Goal: Navigation & Orientation: Find specific page/section

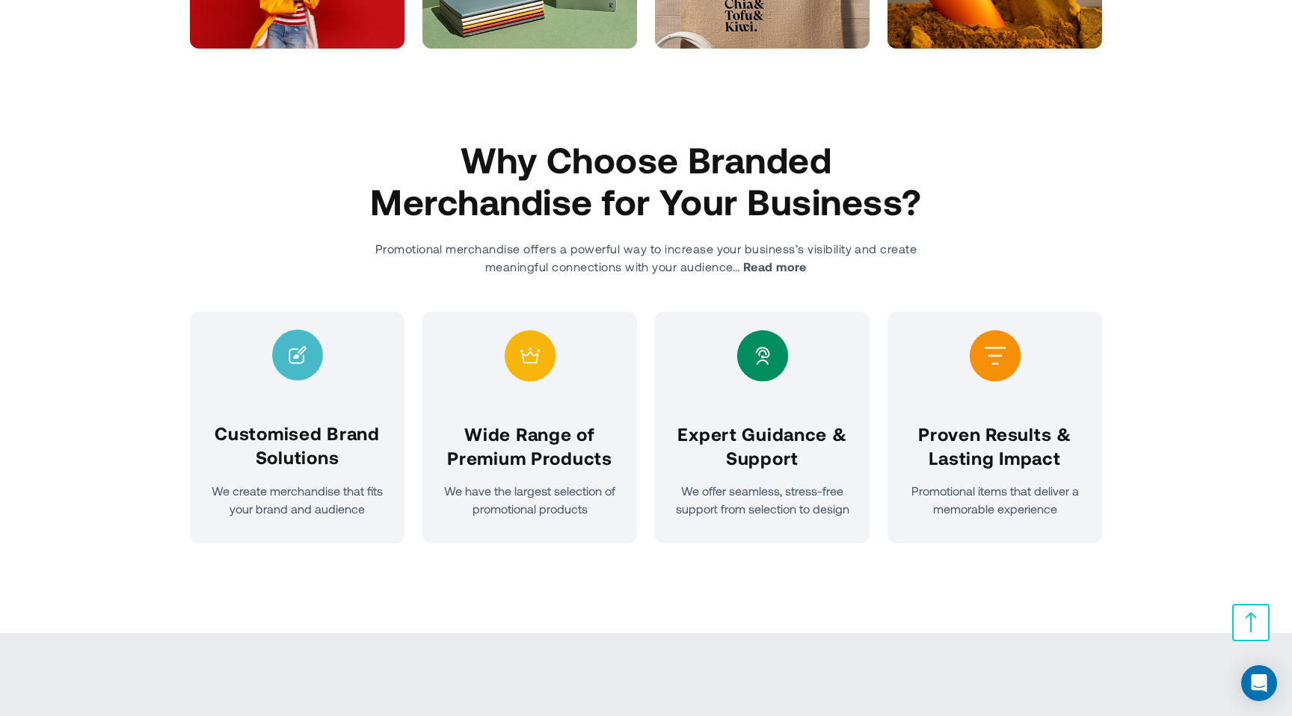
scroll to position [695, 0]
click at [1086, 598] on div "Why Choose Branded Merchandise for Your Business? Promotional merchandise offer…" at bounding box center [646, 385] width 912 height 495
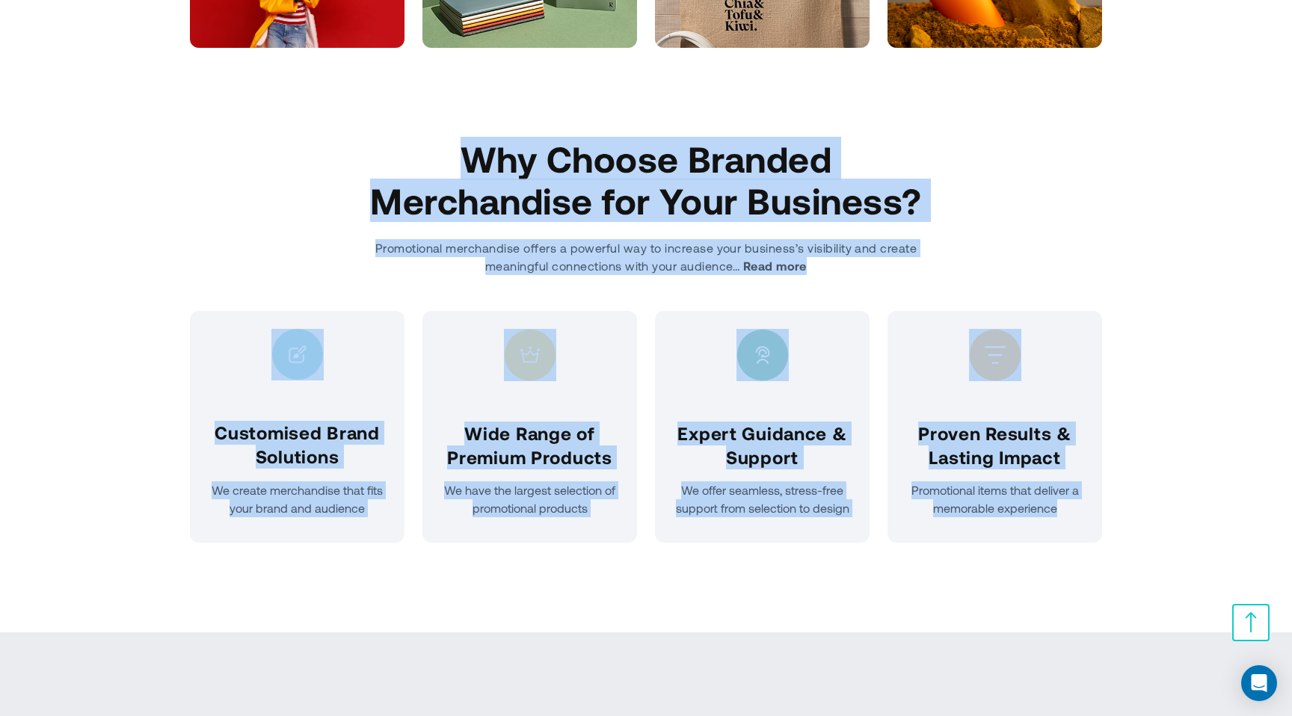
drag, startPoint x: 1128, startPoint y: 589, endPoint x: 420, endPoint y: 151, distance: 832.6
copy section "Why Choose Branded Merchandise for Your Business? Promotional merchandise offer…"
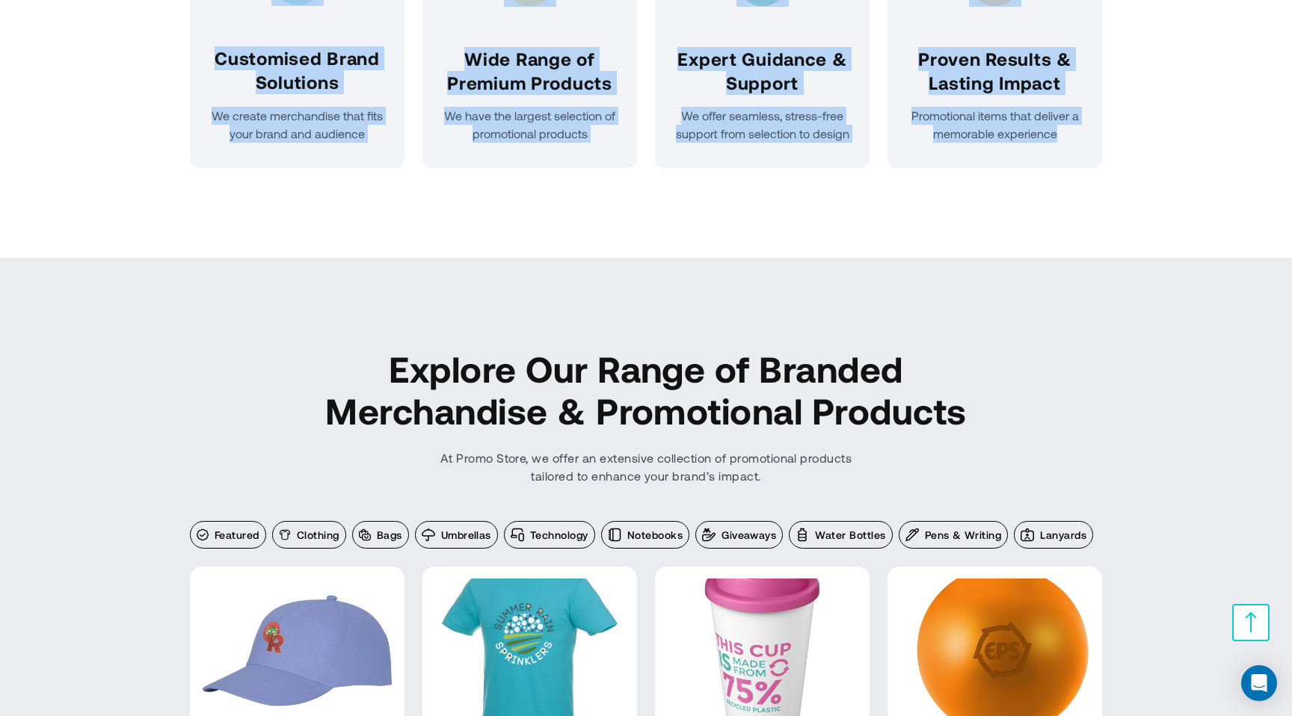
scroll to position [1072, 0]
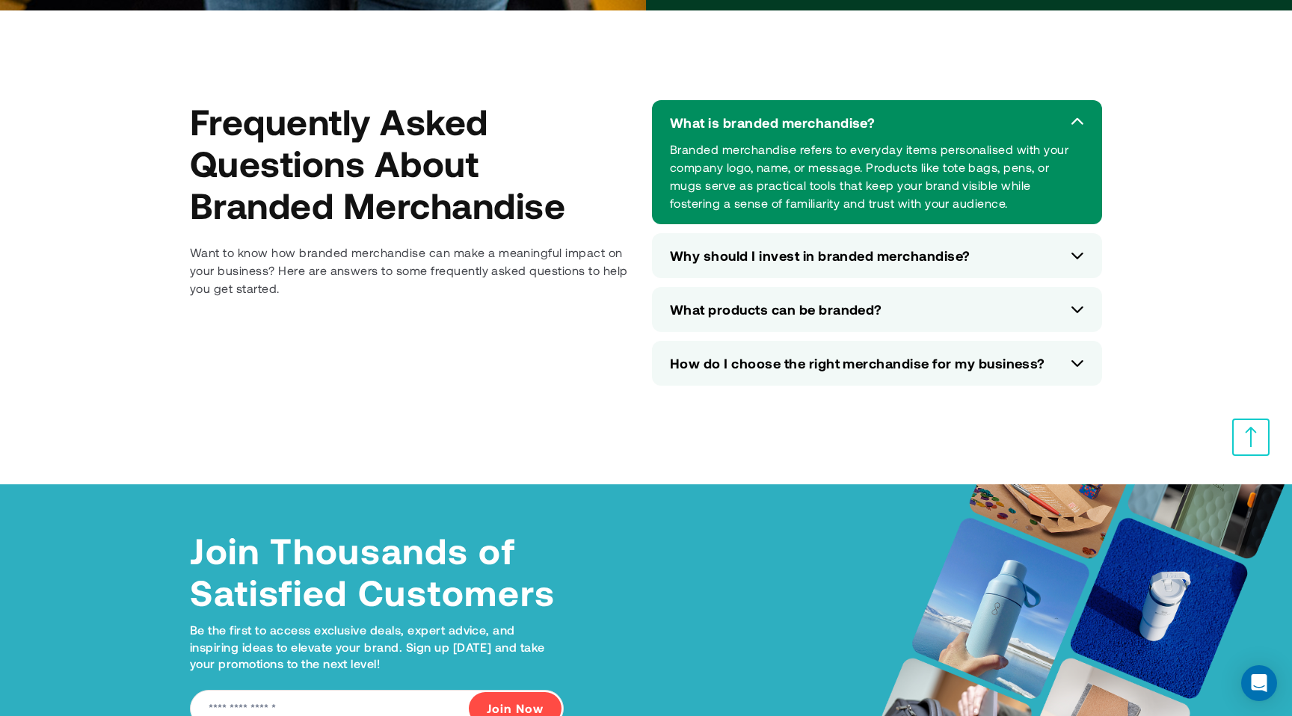
scroll to position [6728, 0]
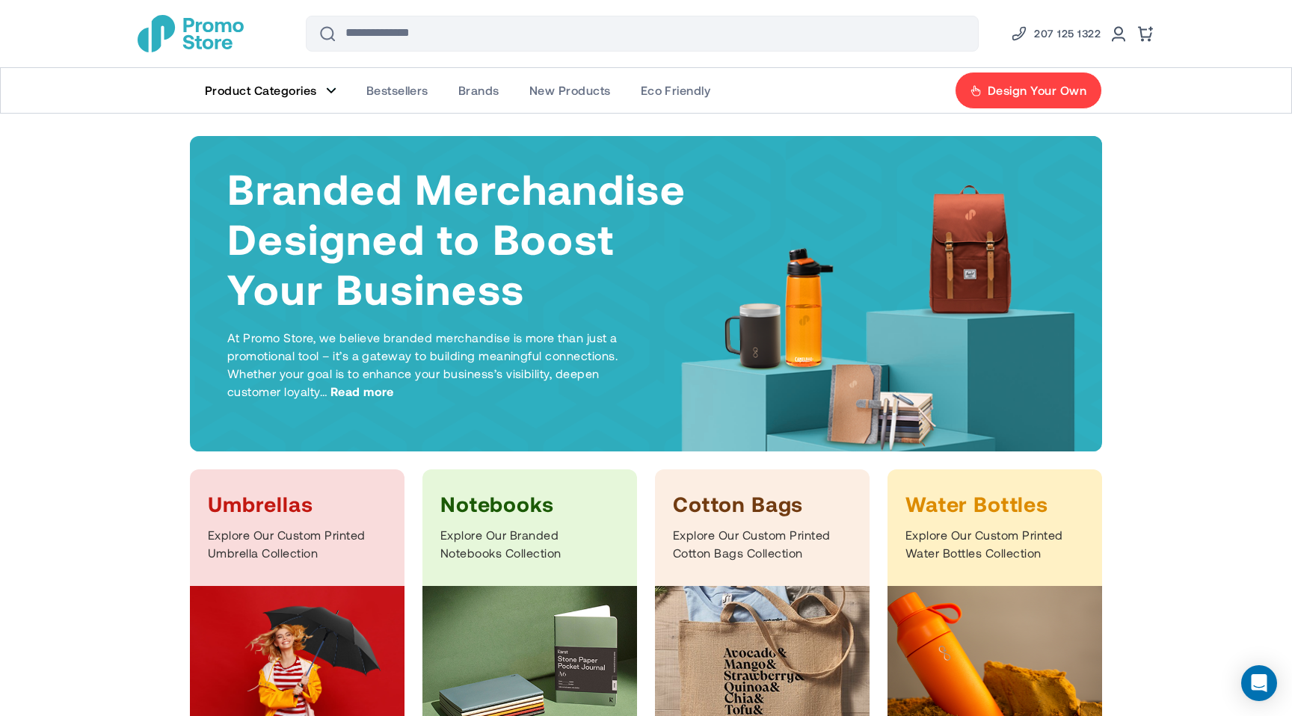
click at [333, 90] on figure "Main Menu" at bounding box center [331, 90] width 10 height 7
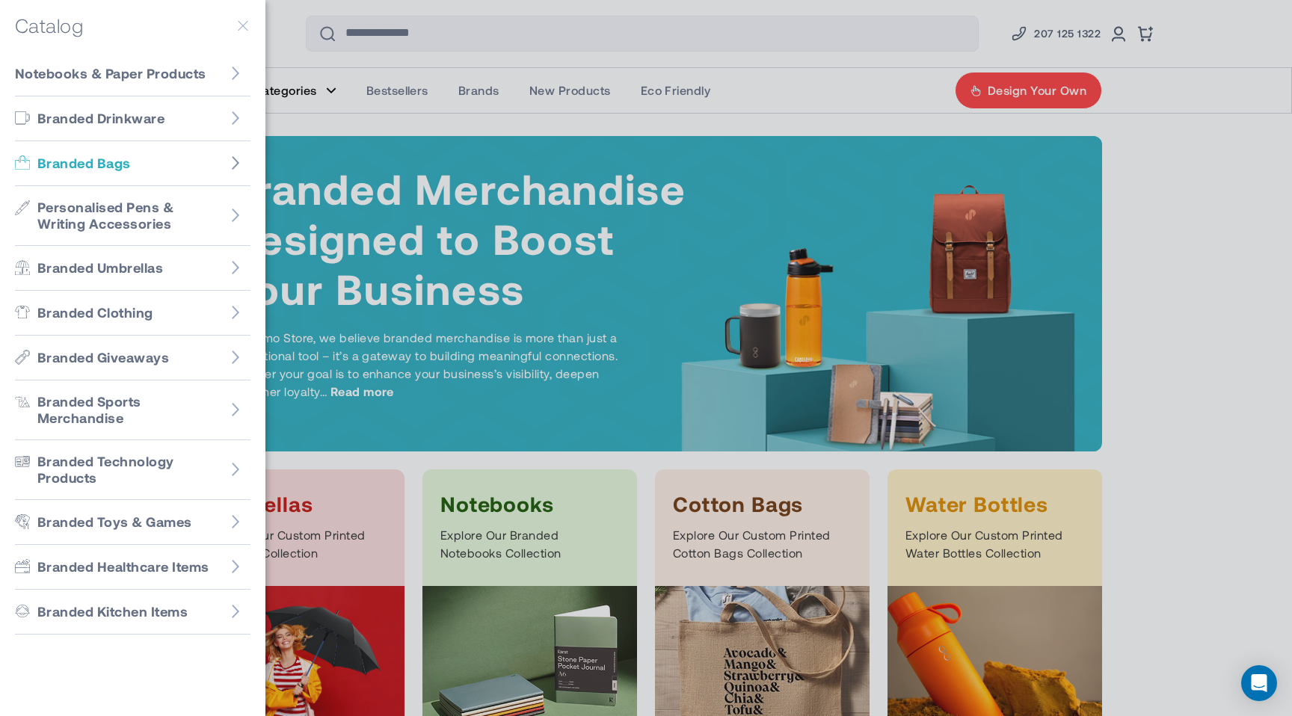
click at [233, 164] on icon "Go to Branded Bags" at bounding box center [235, 163] width 15 height 15
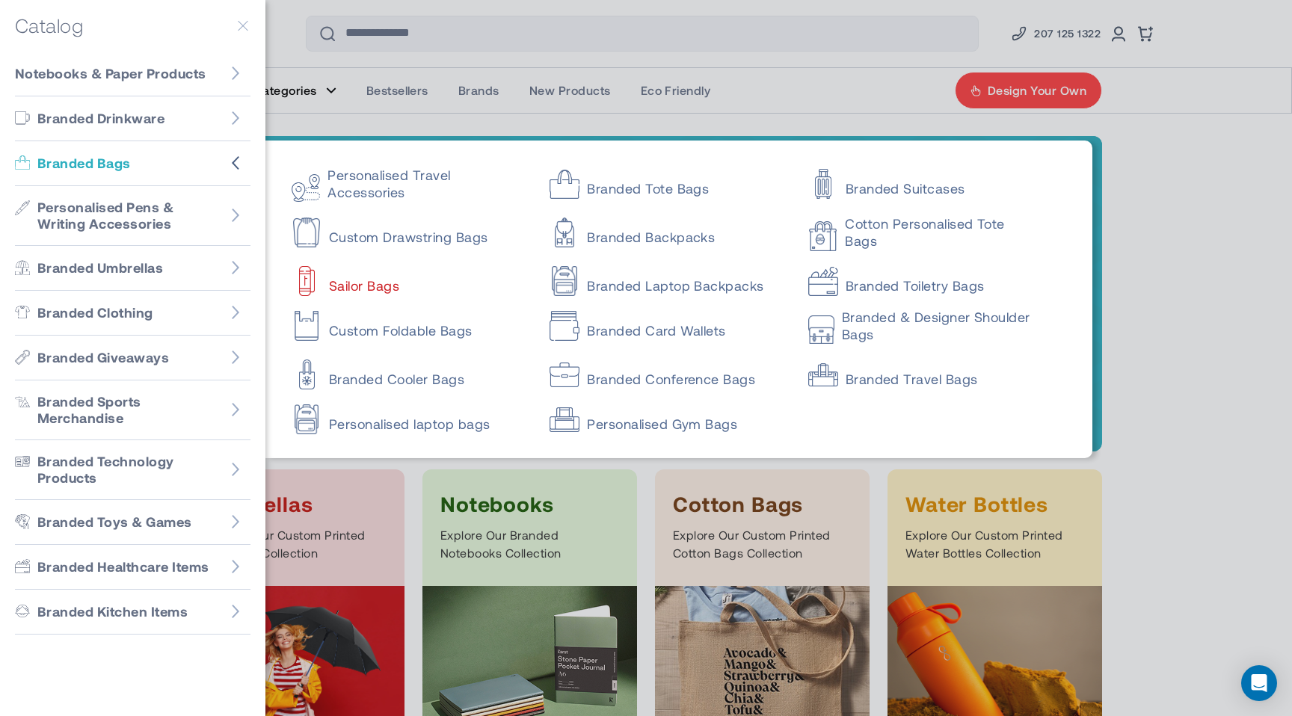
click at [392, 289] on link "Sailor Bags" at bounding box center [408, 279] width 232 height 30
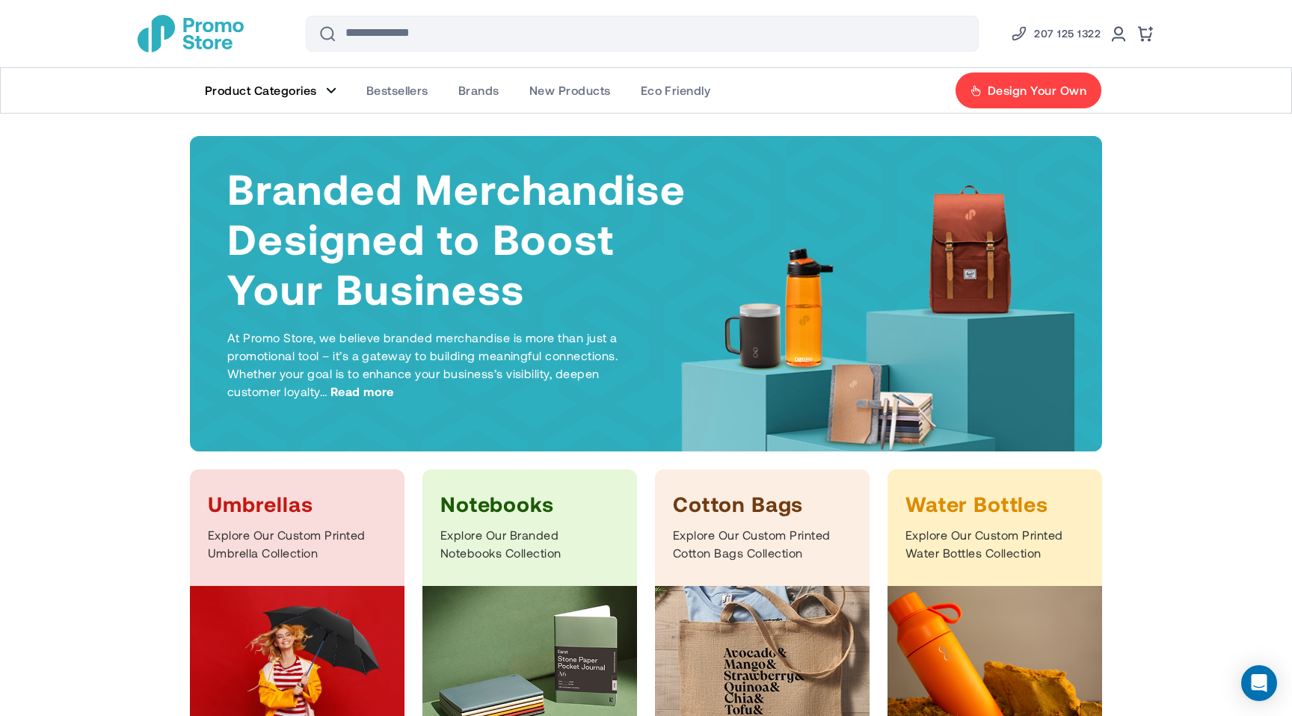
click at [324, 91] on link "Product Categories" at bounding box center [270, 90] width 161 height 45
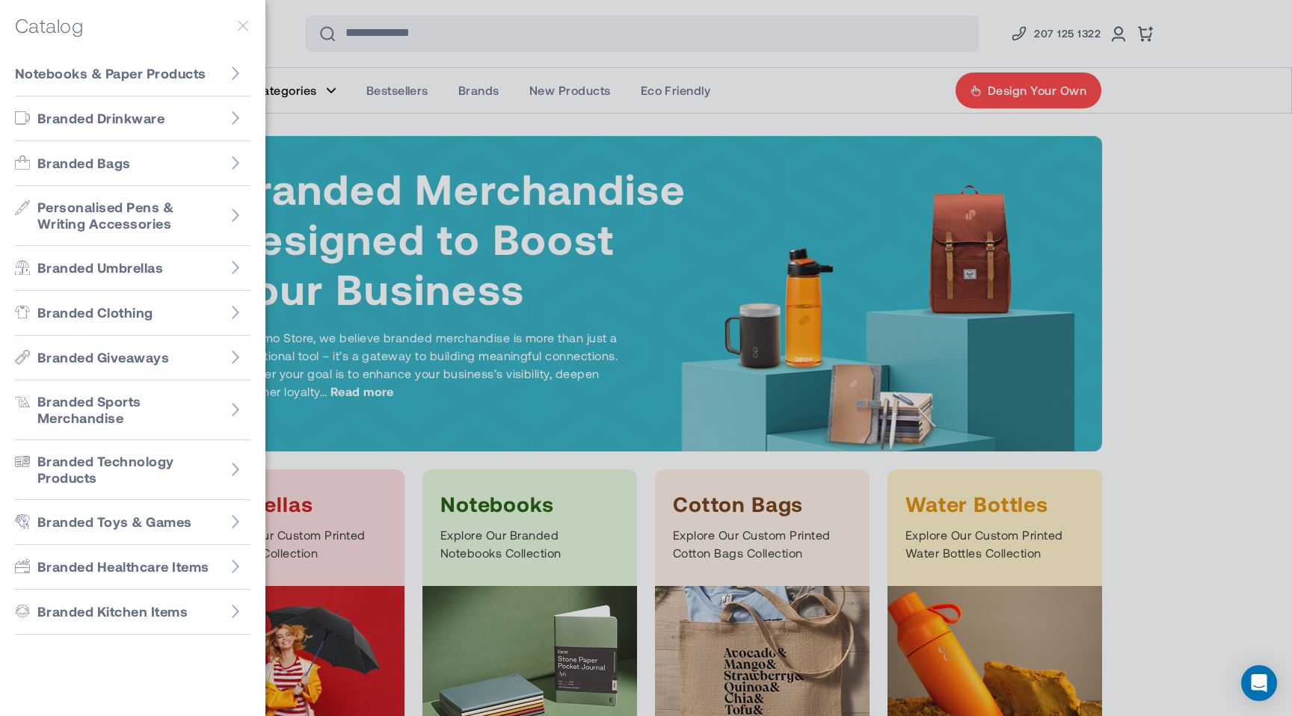
click at [573, 111] on div at bounding box center [646, 358] width 1292 height 716
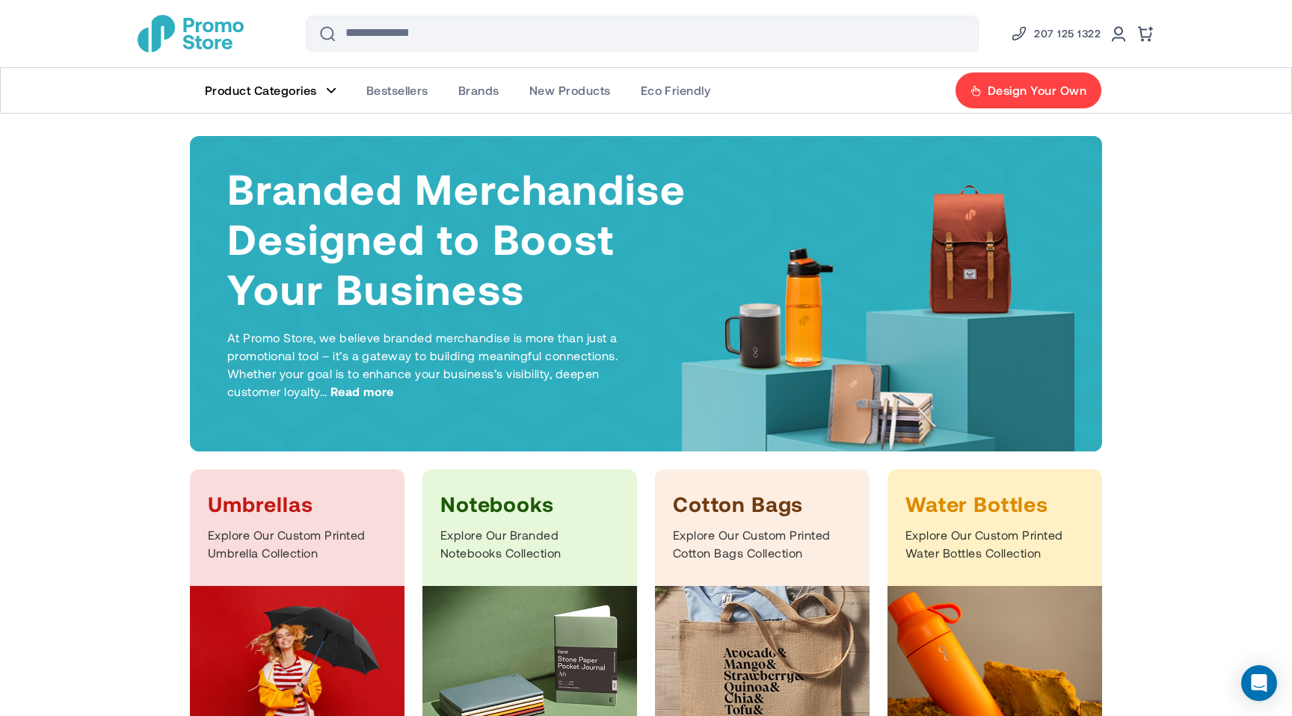
click at [329, 84] on link "Product Categories" at bounding box center [270, 90] width 161 height 45
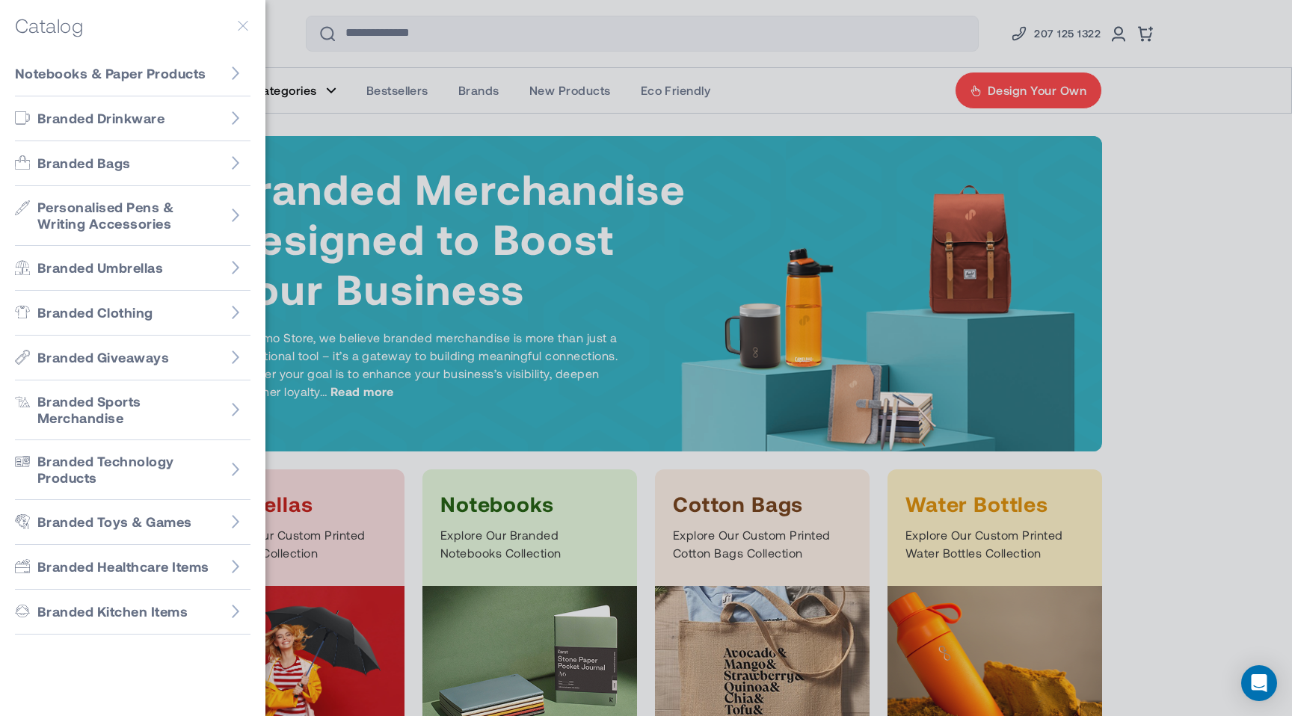
click at [329, 84] on div at bounding box center [646, 358] width 1292 height 716
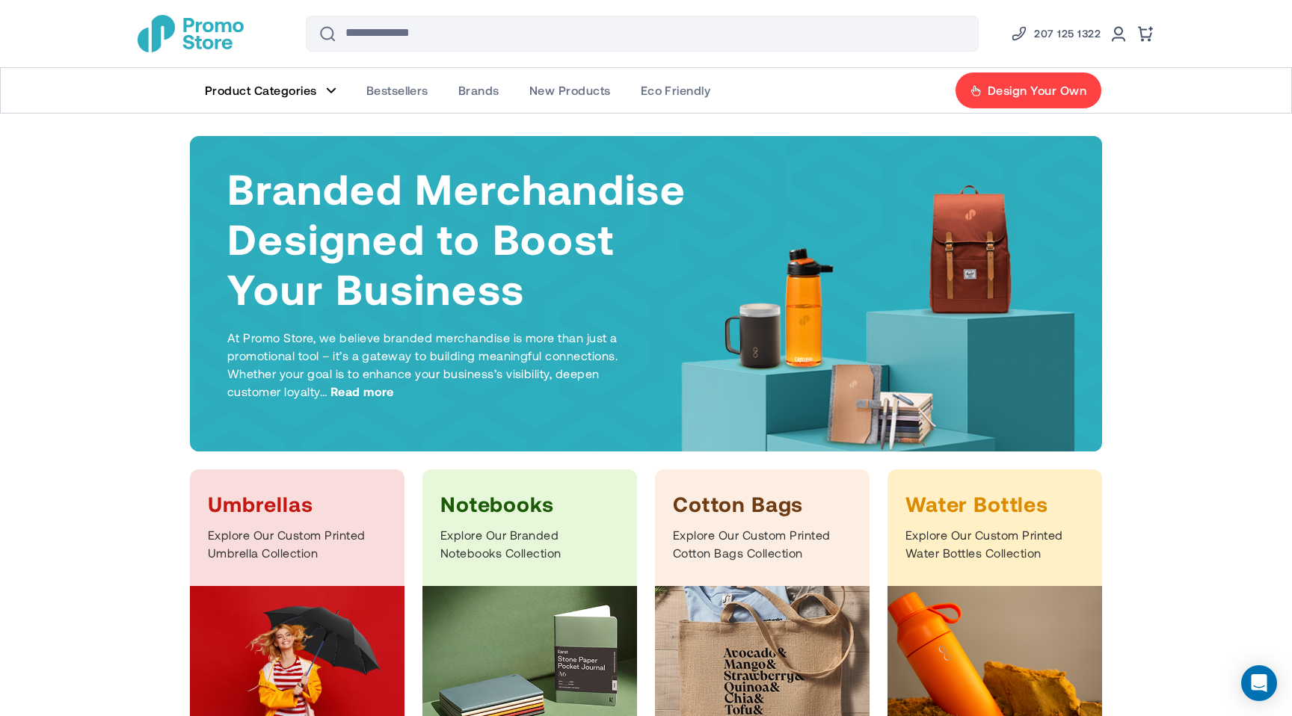
click at [328, 87] on figure "Main Menu" at bounding box center [331, 90] width 10 height 7
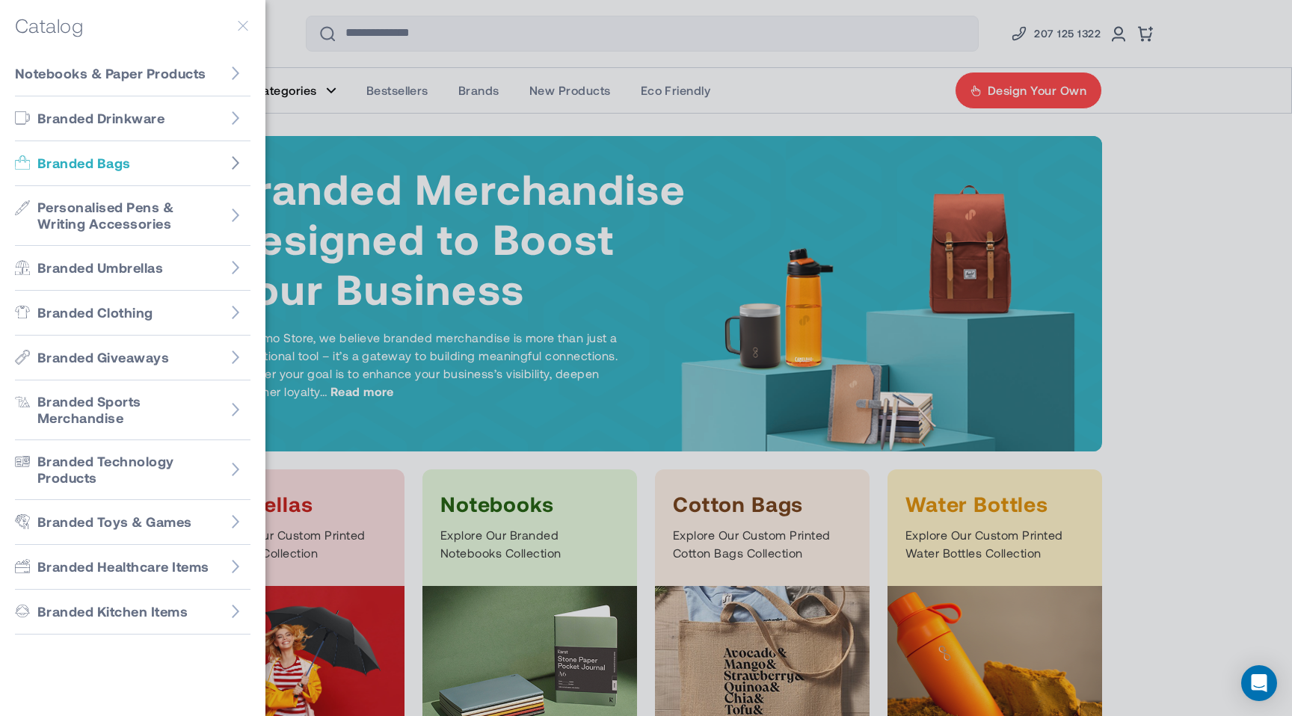
click at [242, 150] on figure "Go to Branded Bags" at bounding box center [236, 163] width 30 height 30
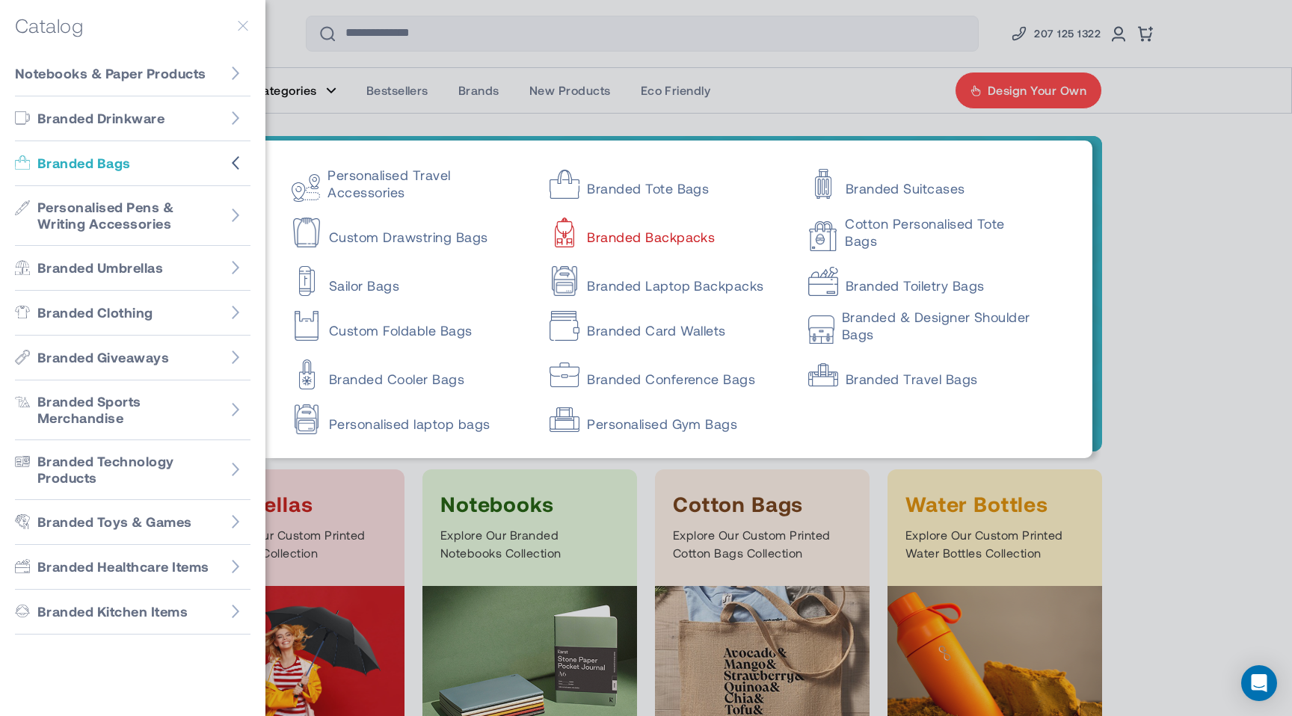
click at [620, 239] on link "Branded Backpacks" at bounding box center [666, 230] width 232 height 30
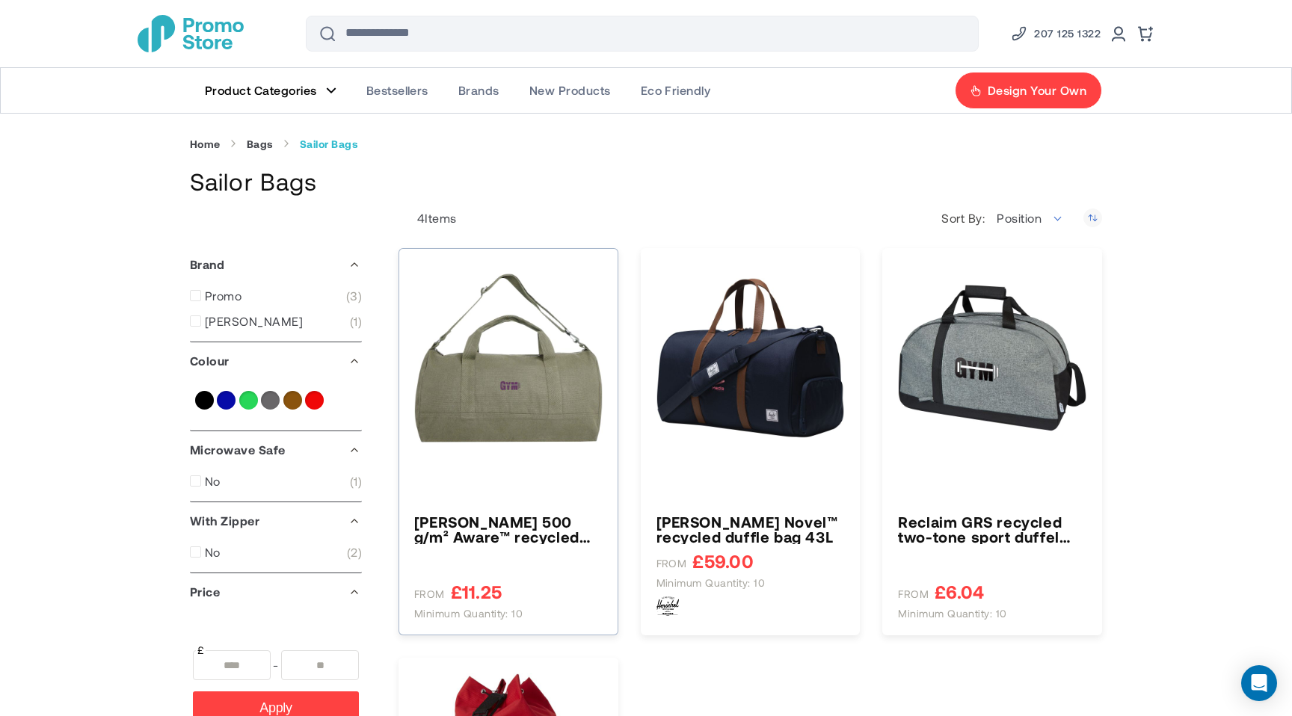
type input "****"
type input "**"
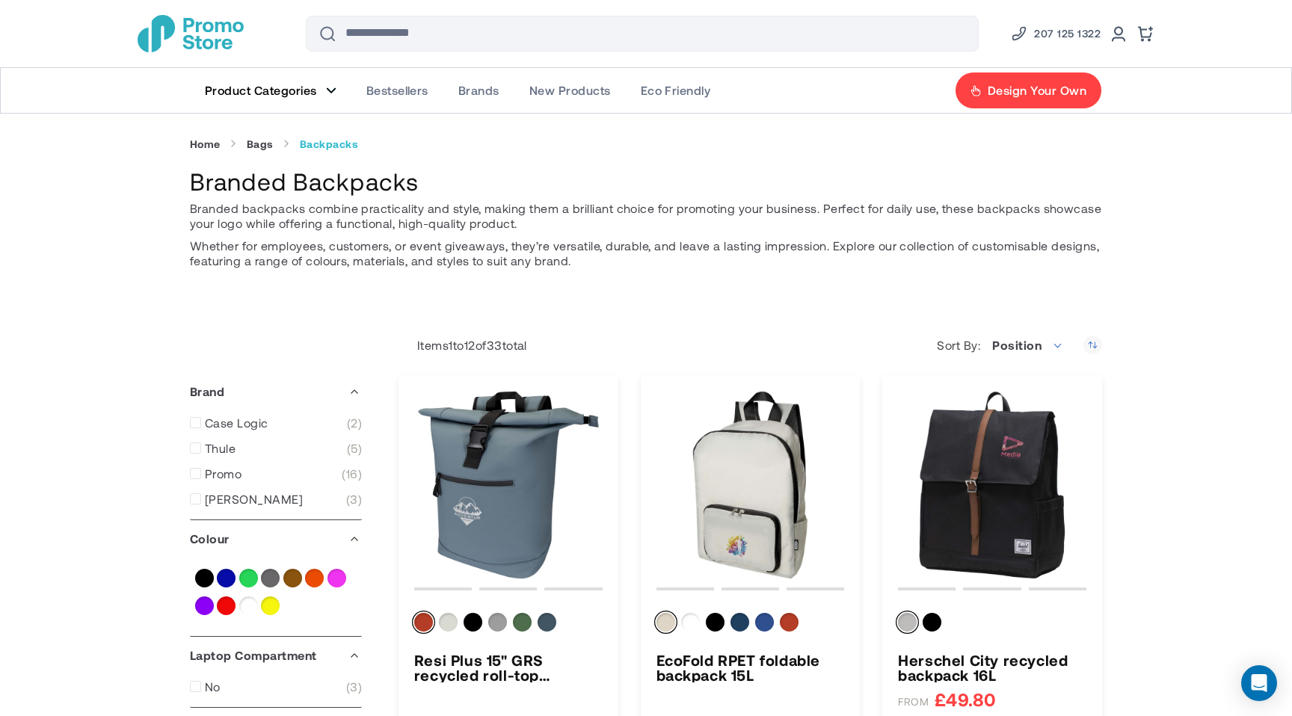
click at [339, 92] on link "Product Categories" at bounding box center [270, 90] width 161 height 45
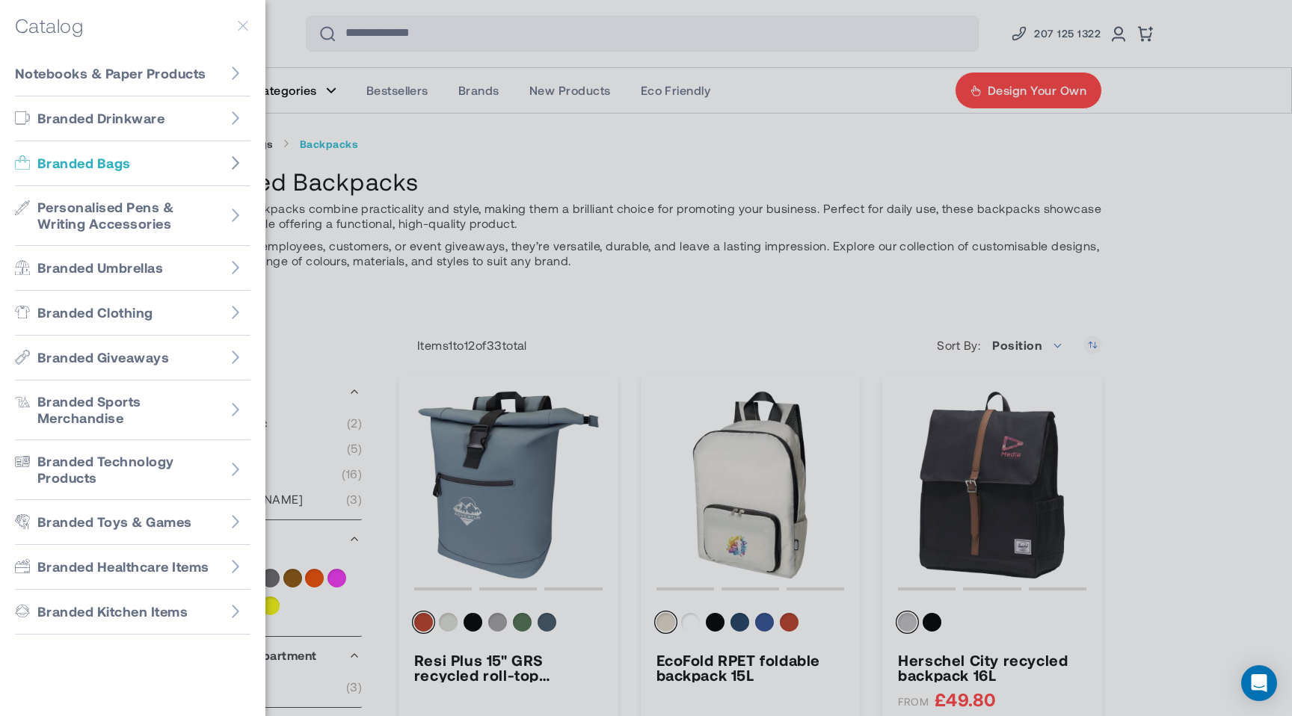
click at [232, 159] on icon "Go to Branded Bags" at bounding box center [235, 163] width 15 height 15
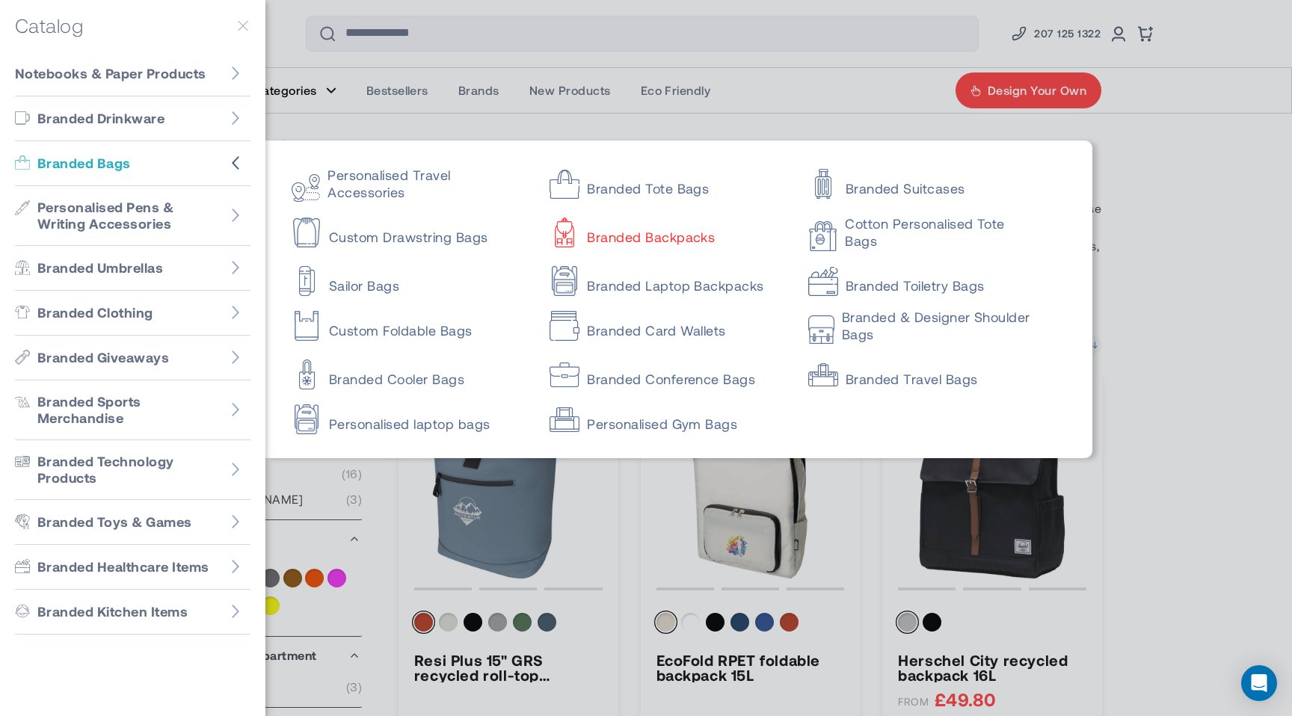
click at [869, 293] on link "Branded Toiletry Bags" at bounding box center [924, 279] width 232 height 30
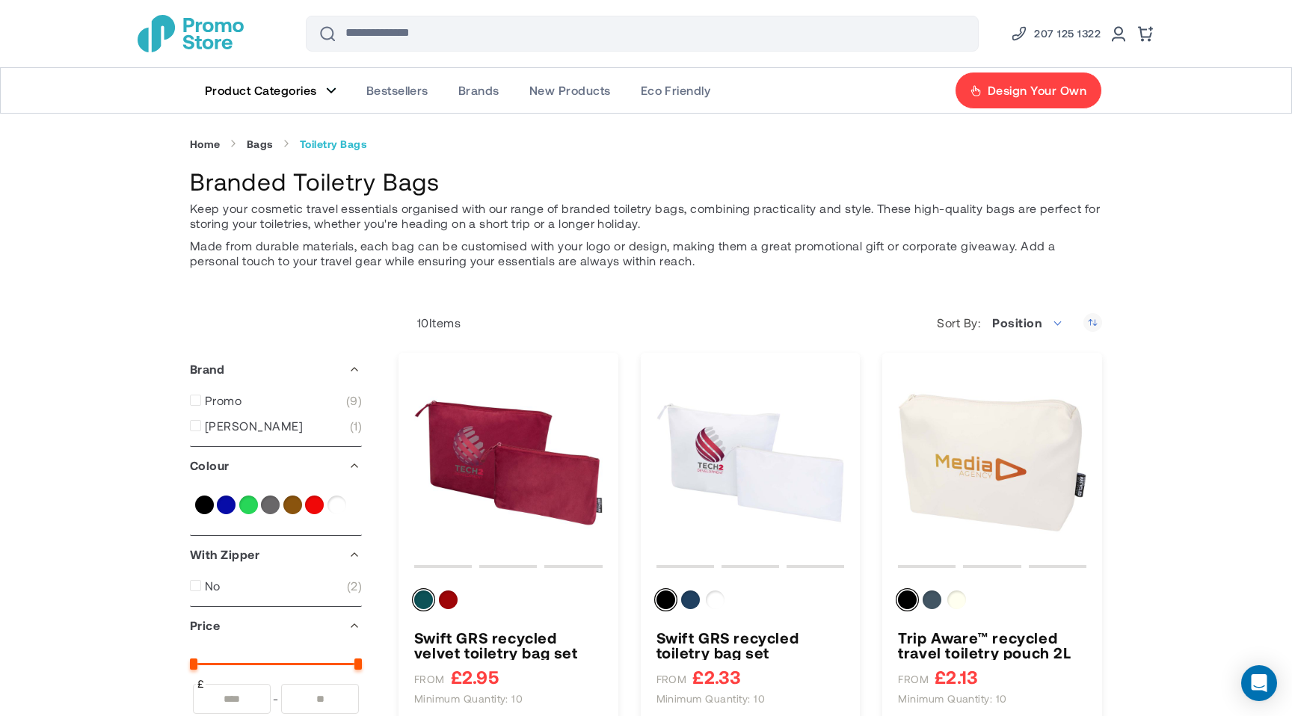
click at [326, 87] on figure "Main Menu" at bounding box center [331, 90] width 10 height 7
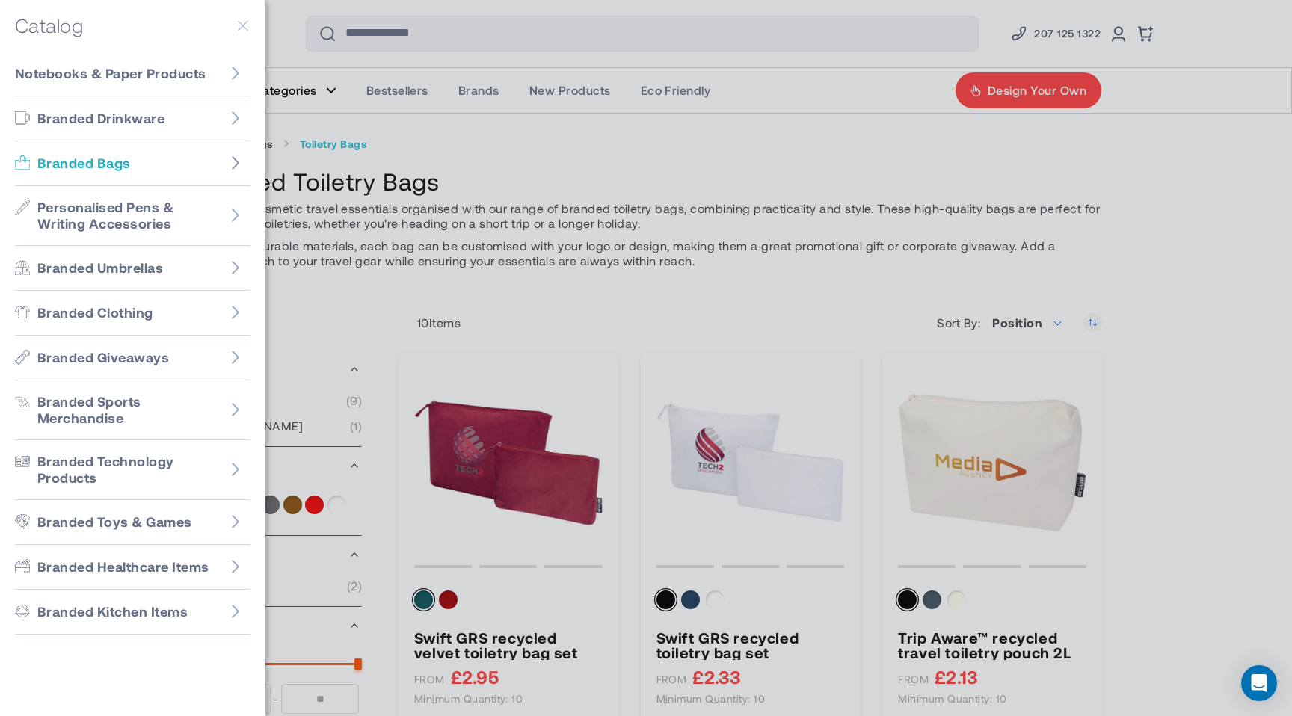
click at [236, 161] on icon "Go to Branded Bags" at bounding box center [235, 163] width 15 height 15
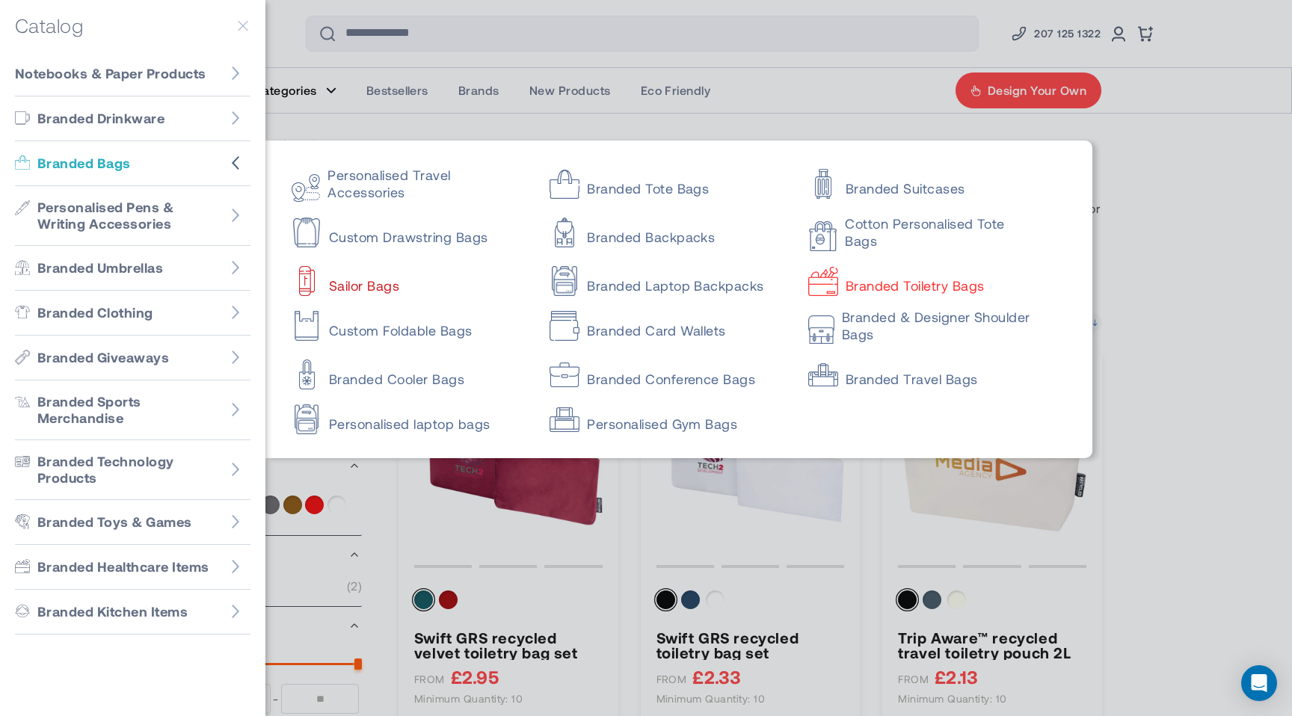
click at [347, 279] on link "Sailor Bags" at bounding box center [408, 279] width 232 height 30
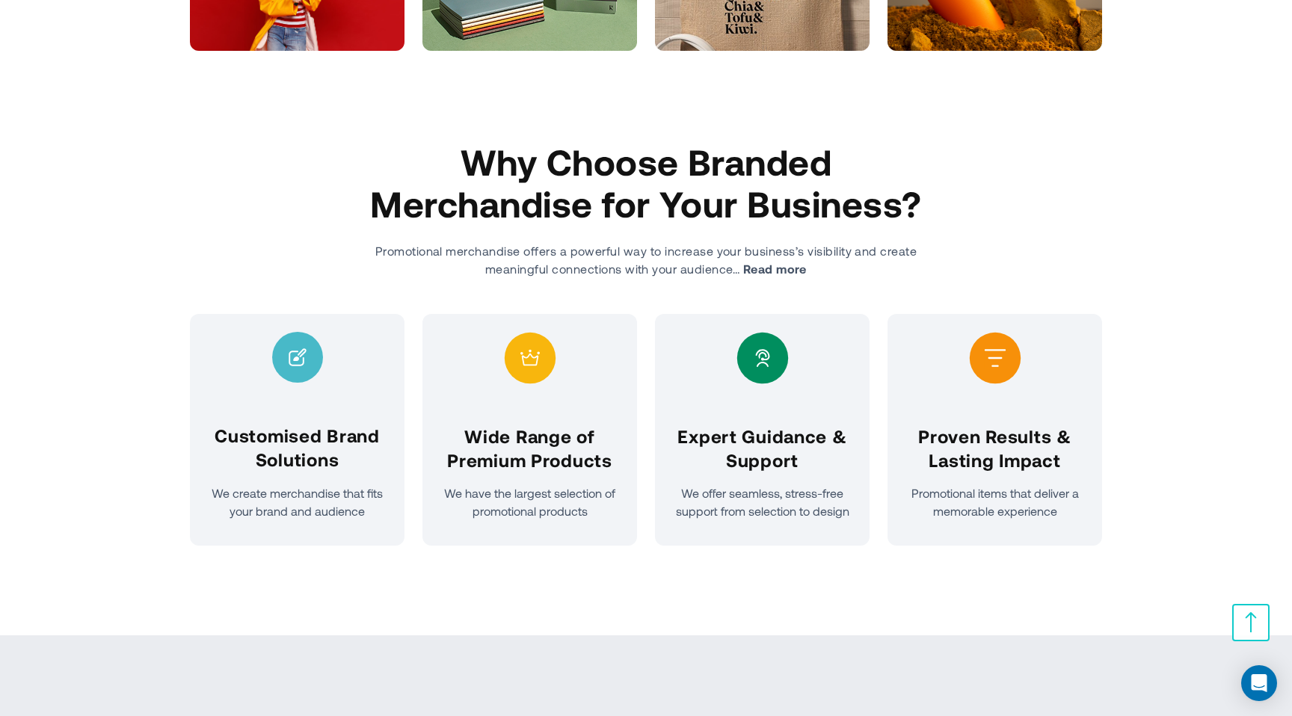
scroll to position [692, 0]
